Goal: Register for event/course

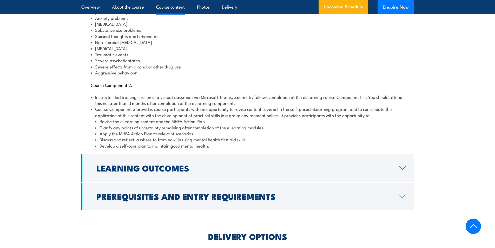
scroll to position [649, 0]
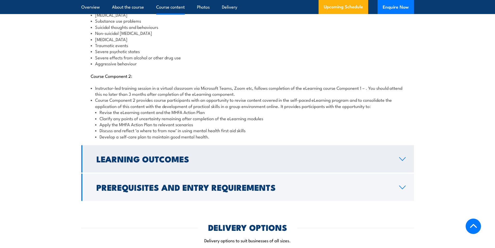
click at [401, 157] on icon at bounding box center [402, 158] width 6 height 3
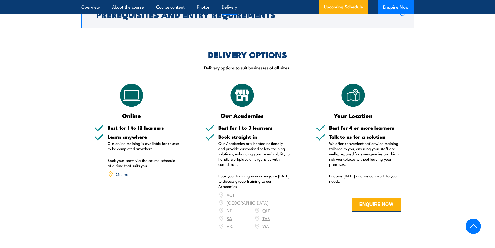
scroll to position [696, 0]
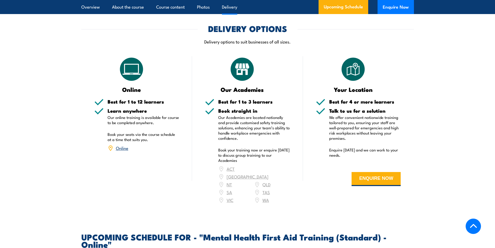
click at [229, 178] on div "ACT [GEOGRAPHIC_DATA] NT [GEOGRAPHIC_DATA] SA TAS [GEOGRAPHIC_DATA] [GEOGRAPHIC…" at bounding box center [254, 184] width 72 height 39
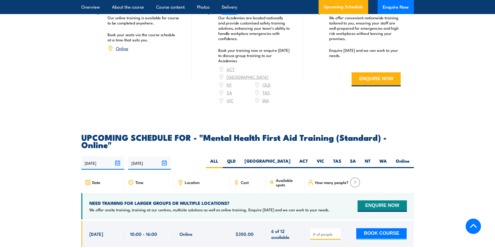
scroll to position [800, 0]
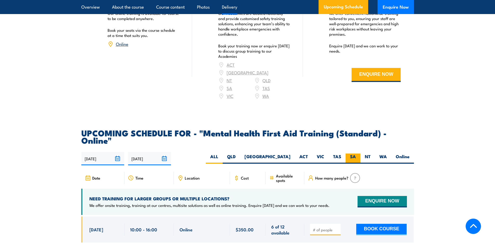
click at [353, 153] on label "SA" at bounding box center [352, 158] width 15 height 10
click at [356, 153] on input "SA" at bounding box center [357, 154] width 3 height 3
radio input "true"
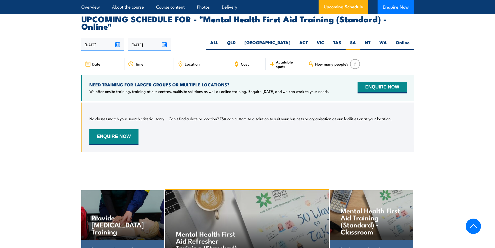
scroll to position [1066, 0]
